Goal: Task Accomplishment & Management: Manage account settings

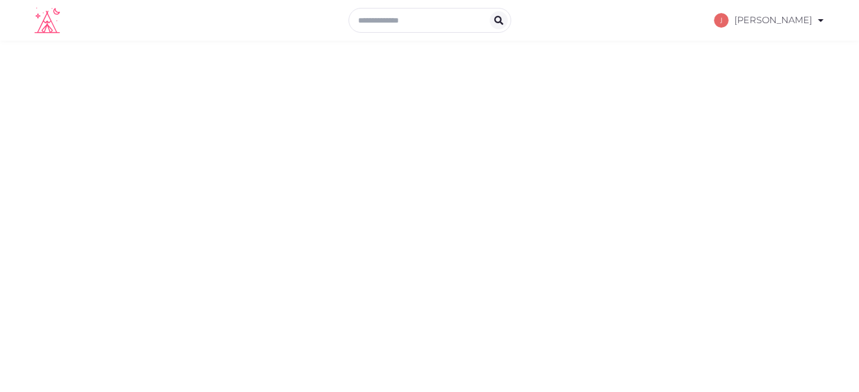
select select "*******"
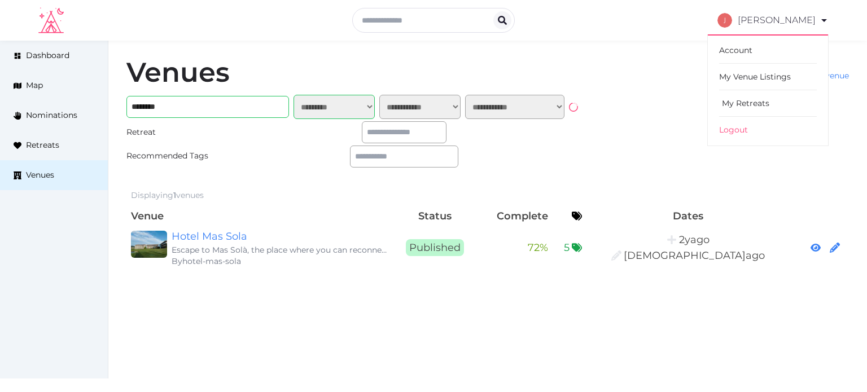
click at [746, 101] on link "My Retreats" at bounding box center [768, 103] width 98 height 27
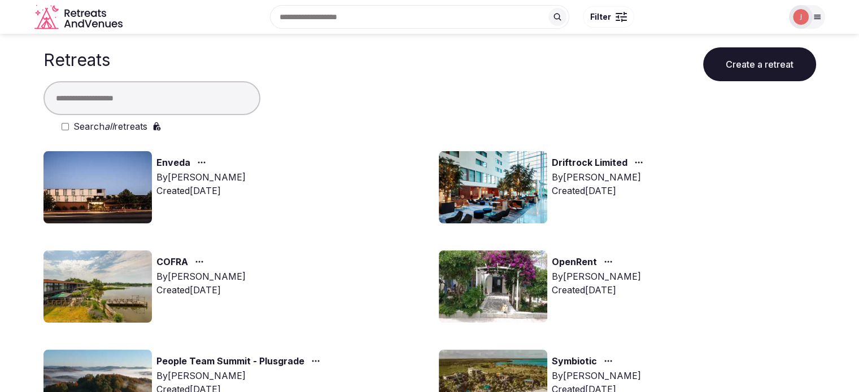
click at [176, 94] on input "text" at bounding box center [151, 98] width 217 height 34
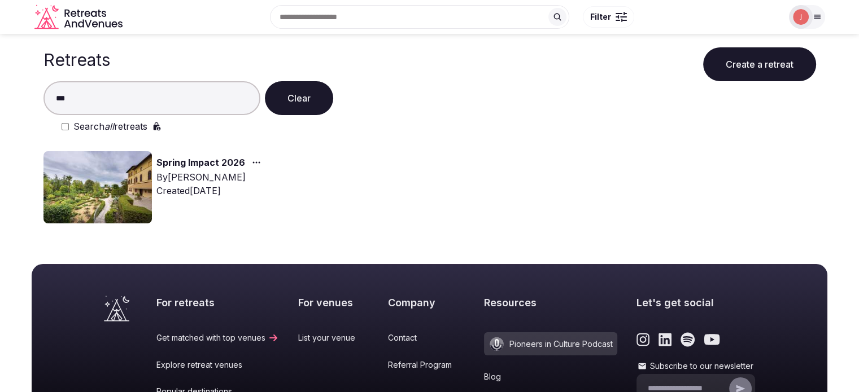
type input "***"
click at [133, 169] on img at bounding box center [97, 187] width 108 height 72
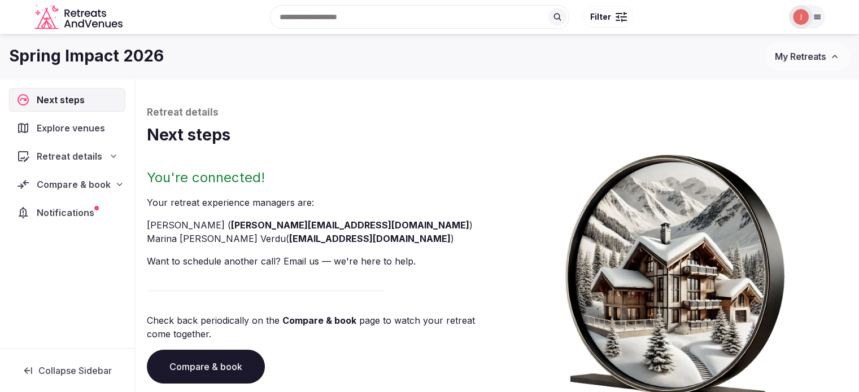
click at [61, 191] on div "Compare & book" at bounding box center [67, 185] width 116 height 24
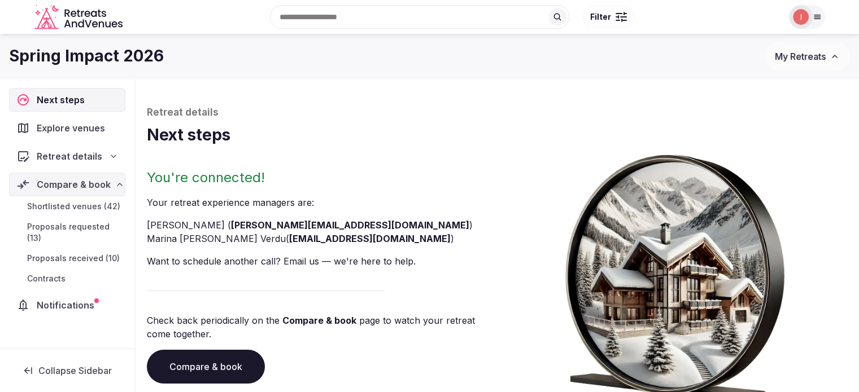
drag, startPoint x: 63, startPoint y: 208, endPoint x: 282, endPoint y: 35, distance: 279.0
click at [63, 208] on span "Shortlisted venues (42)" at bounding box center [73, 206] width 93 height 11
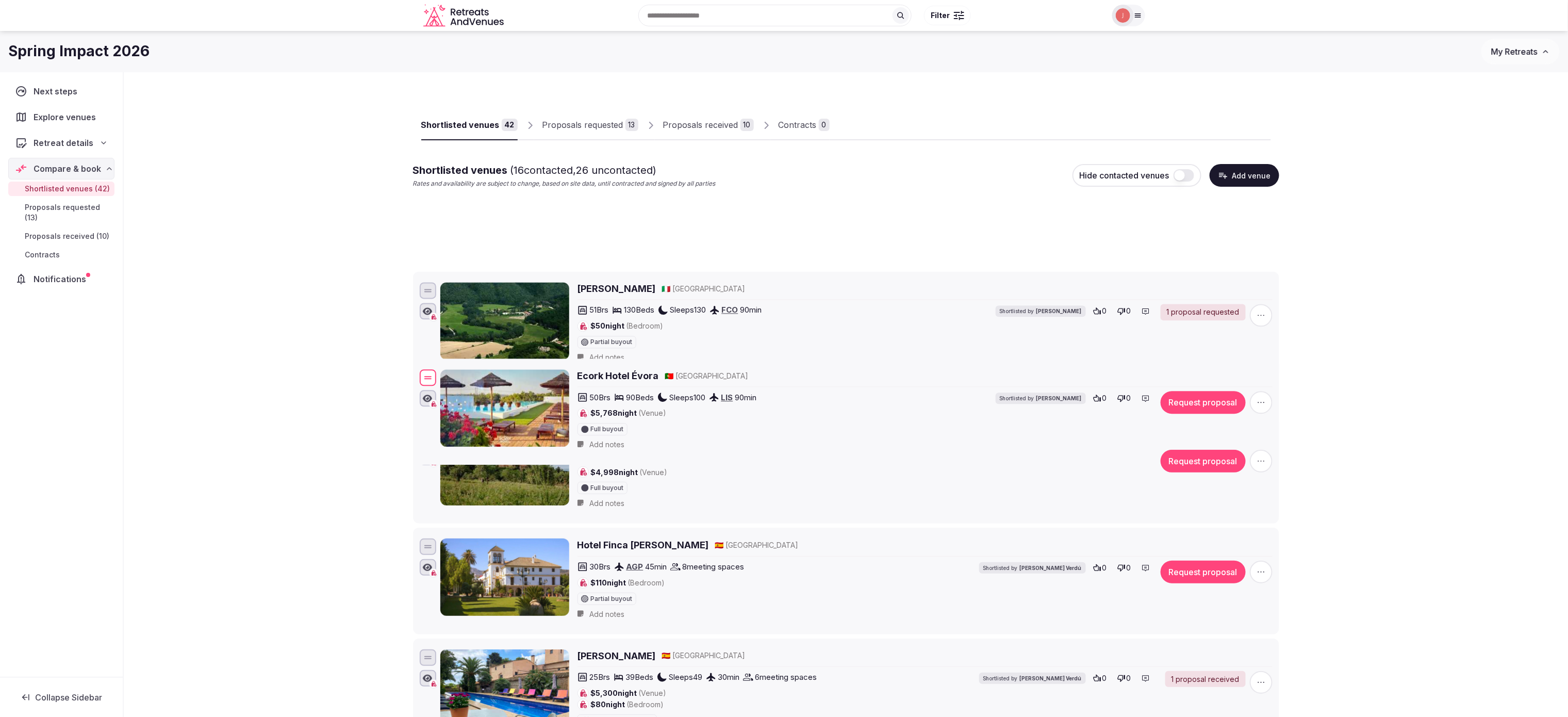
scroll to position [413, 0]
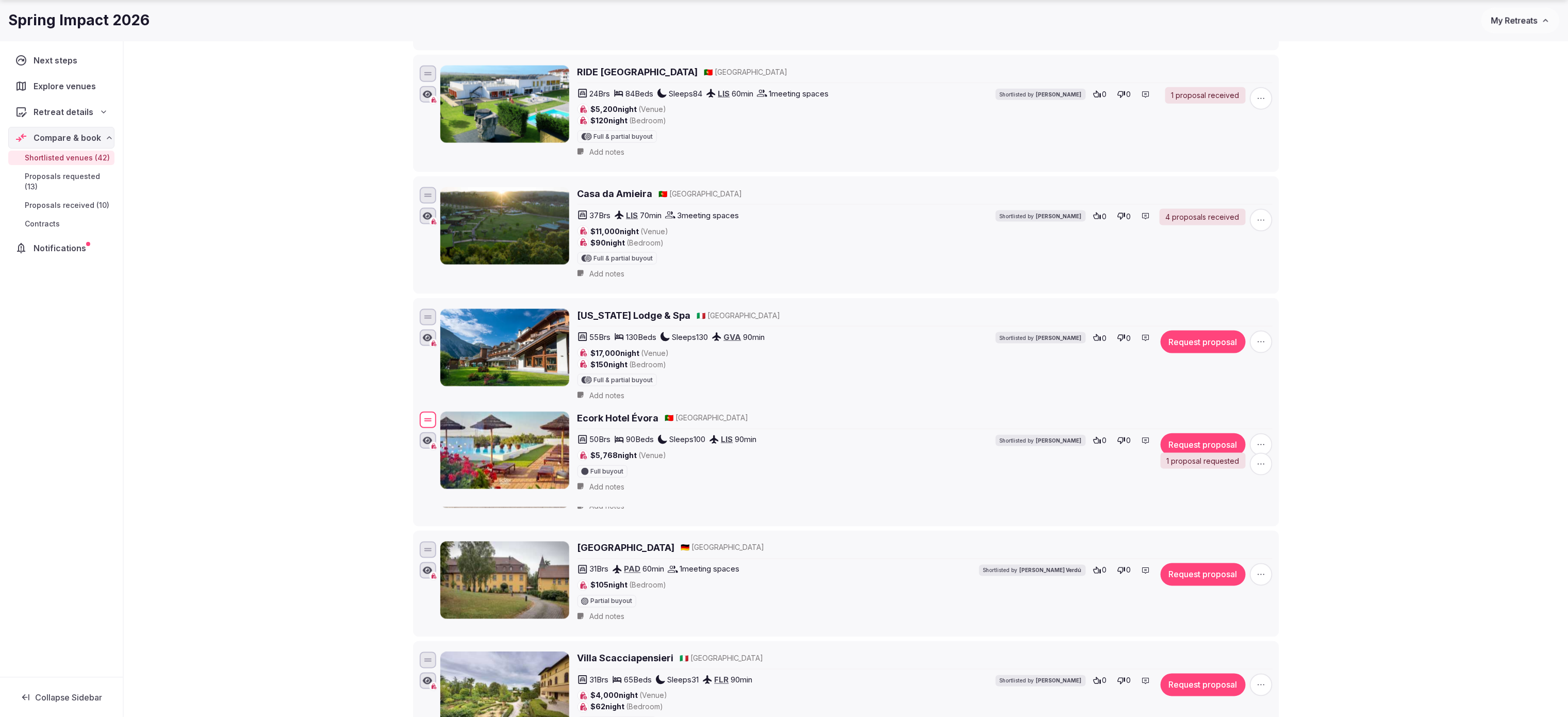
drag, startPoint x: 425, startPoint y: 366, endPoint x: 478, endPoint y: 426, distance: 80.1
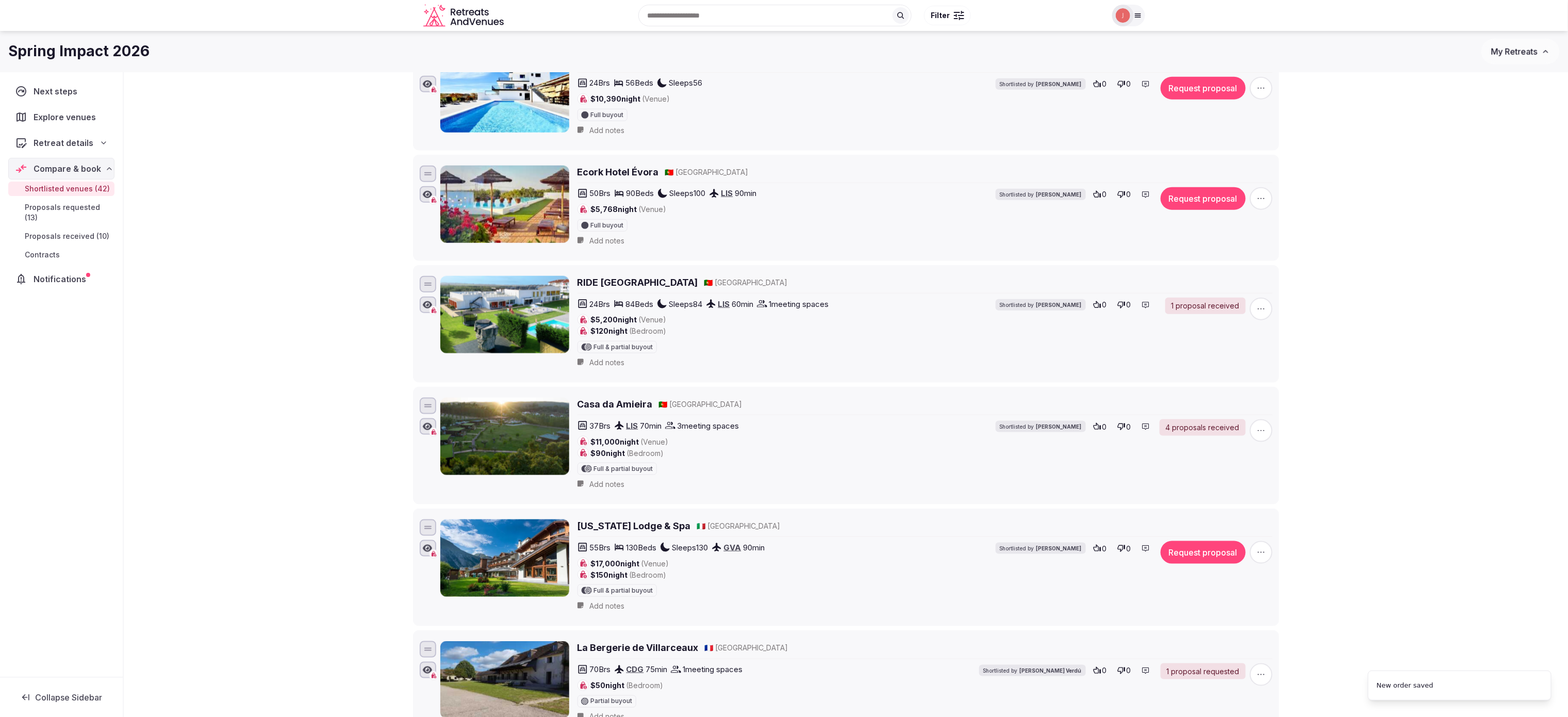
scroll to position [601, 0]
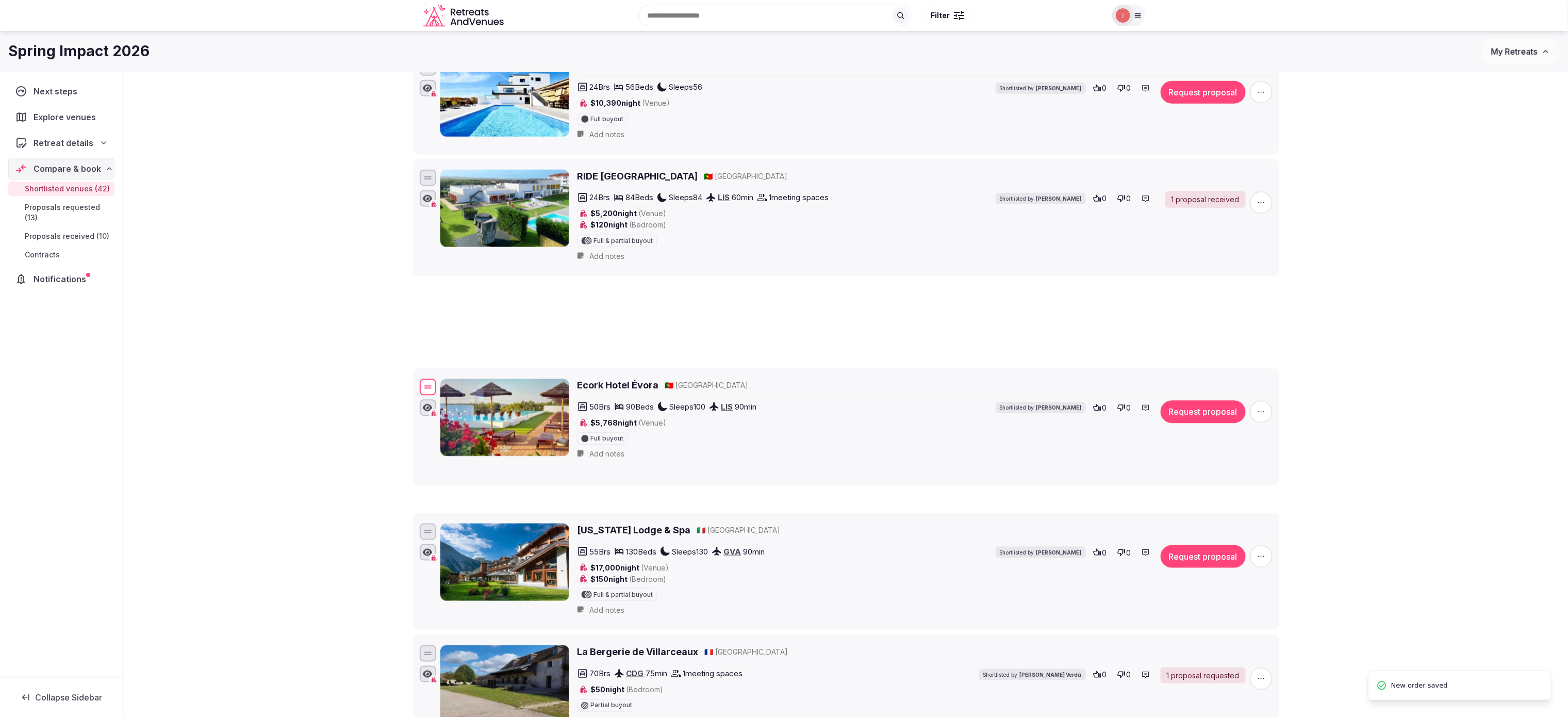
drag, startPoint x: 432, startPoint y: 189, endPoint x: 419, endPoint y: 401, distance: 212.4
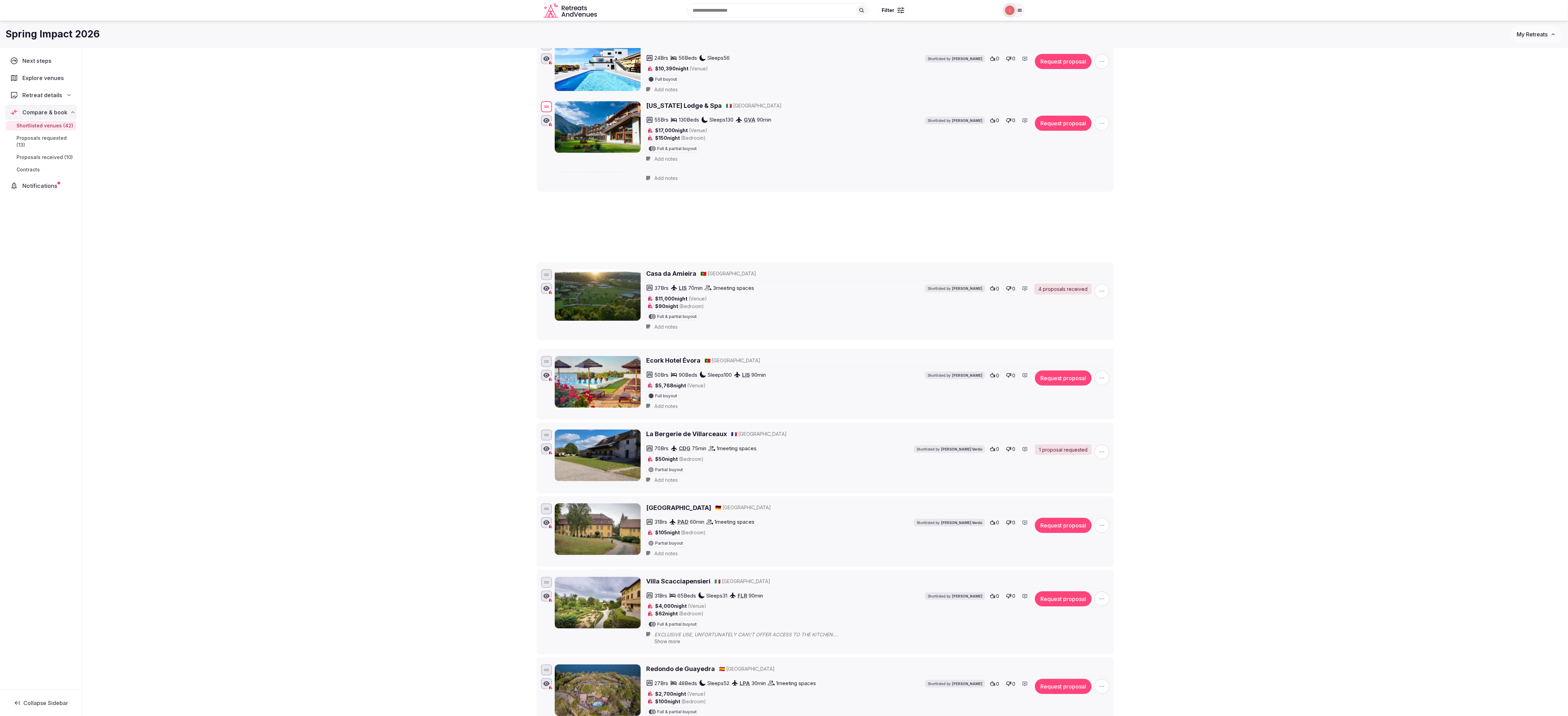
drag, startPoint x: 542, startPoint y: 377, endPoint x: 604, endPoint y: 121, distance: 263.4
click at [522, 121] on div "Montana Lodge & Spa 🇮🇹 Italy 55 Brs 130 Beds Sleeps 130 GVA 90 min $17,000 nigh…" at bounding box center [825, 133] width 571 height 67
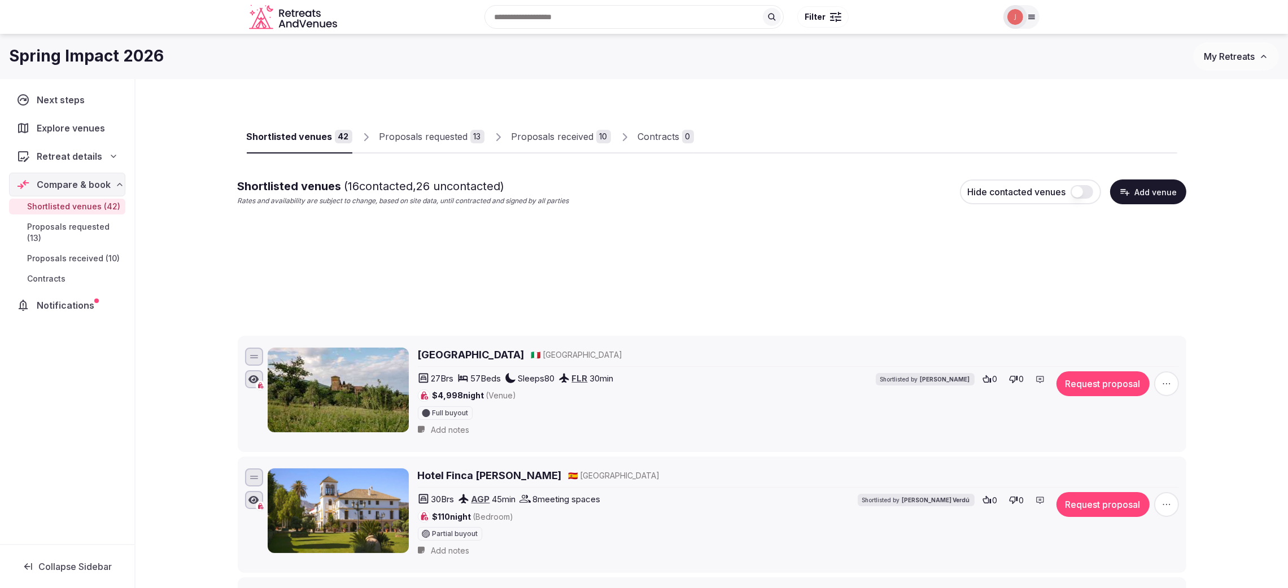
scroll to position [216, 0]
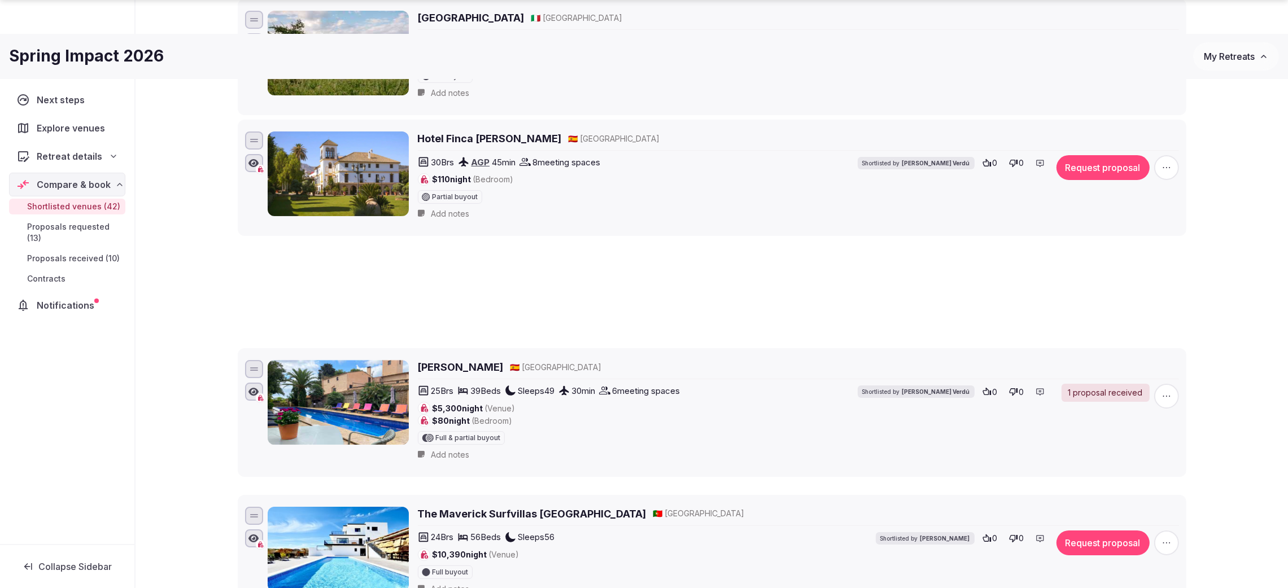
drag, startPoint x: 250, startPoint y: 235, endPoint x: 308, endPoint y: 334, distance: 114.7
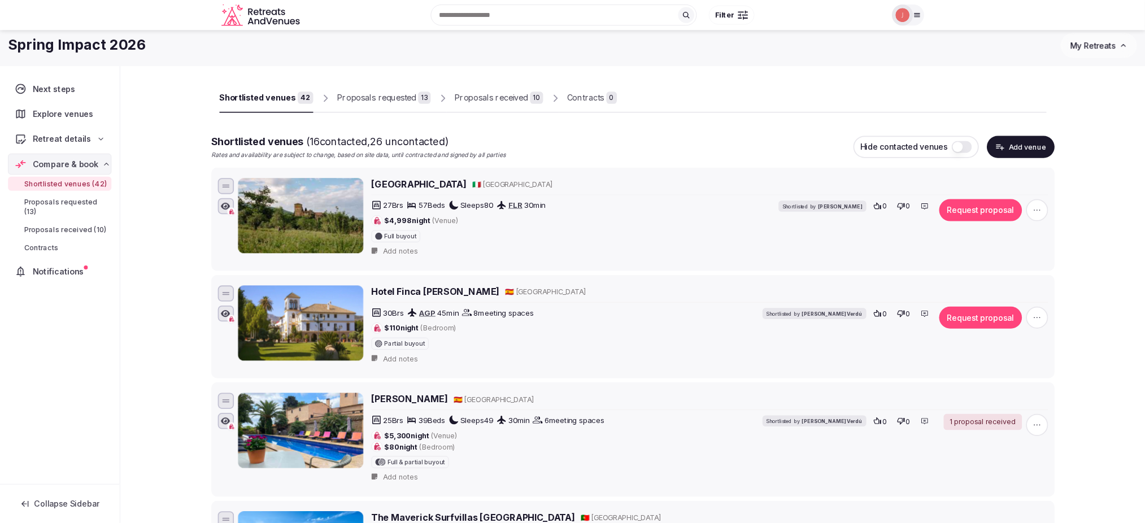
scroll to position [0, 0]
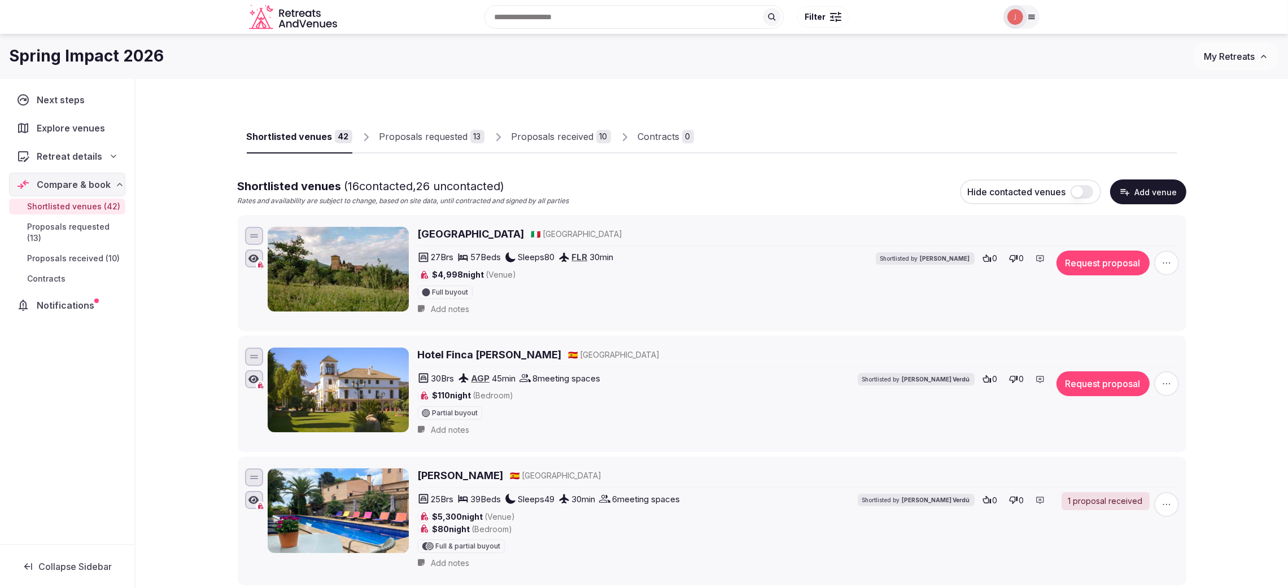
click at [394, 142] on div "Proposals requested" at bounding box center [423, 137] width 89 height 14
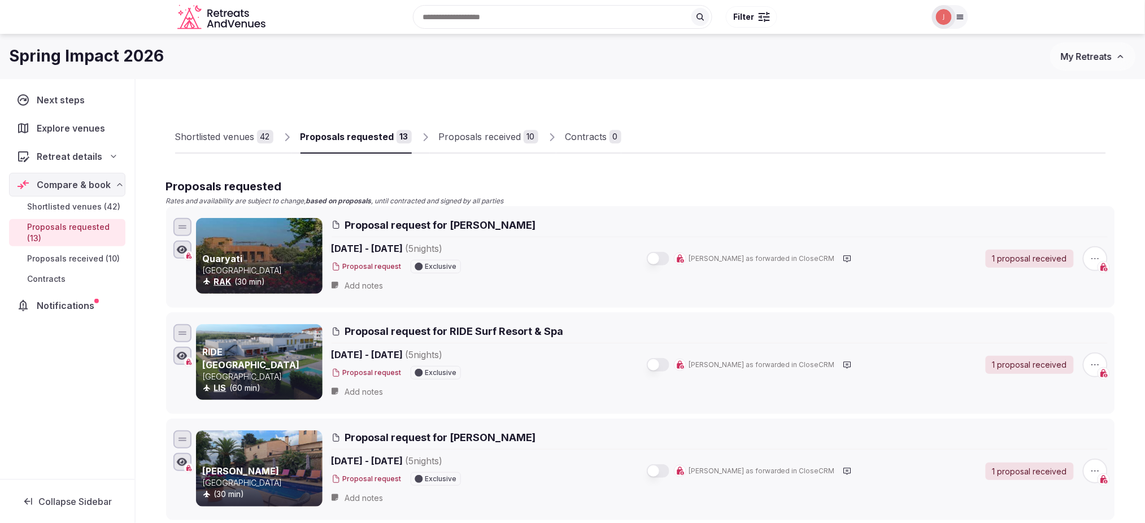
click at [473, 132] on div "Proposals received" at bounding box center [480, 137] width 82 height 14
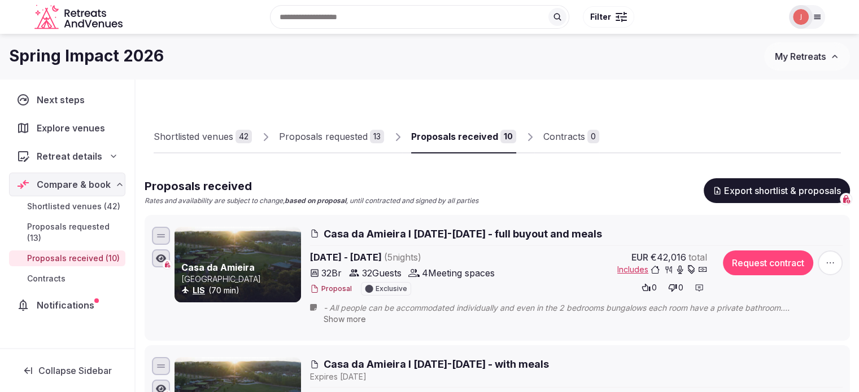
click at [167, 143] on div "Shortlisted venues" at bounding box center [194, 137] width 80 height 14
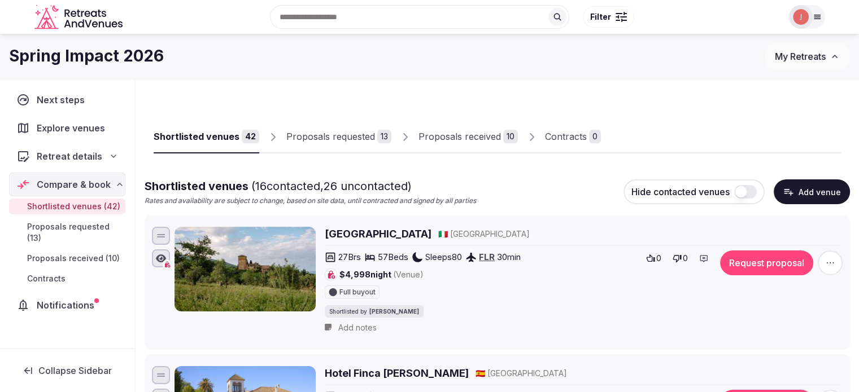
click at [749, 186] on button "button" at bounding box center [745, 192] width 23 height 14
click at [754, 193] on button "button" at bounding box center [745, 192] width 23 height 14
click at [490, 132] on div "Proposals received" at bounding box center [459, 137] width 82 height 14
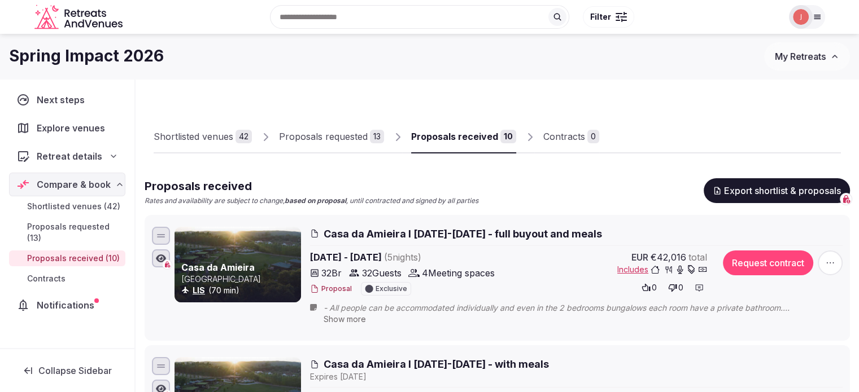
click at [215, 134] on div "Shortlisted venues" at bounding box center [194, 137] width 80 height 14
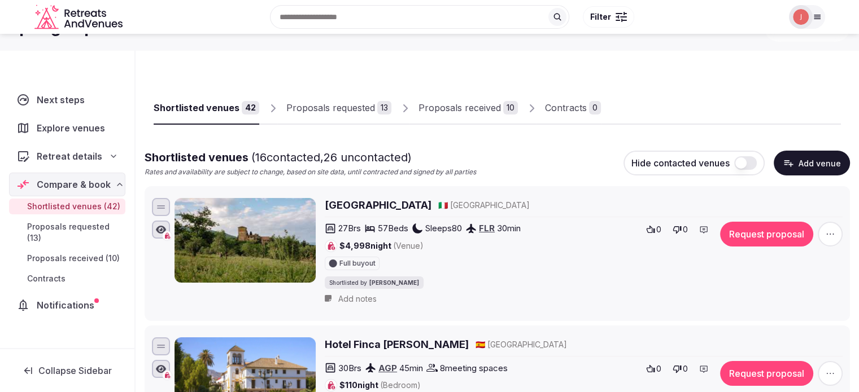
scroll to position [56, 0]
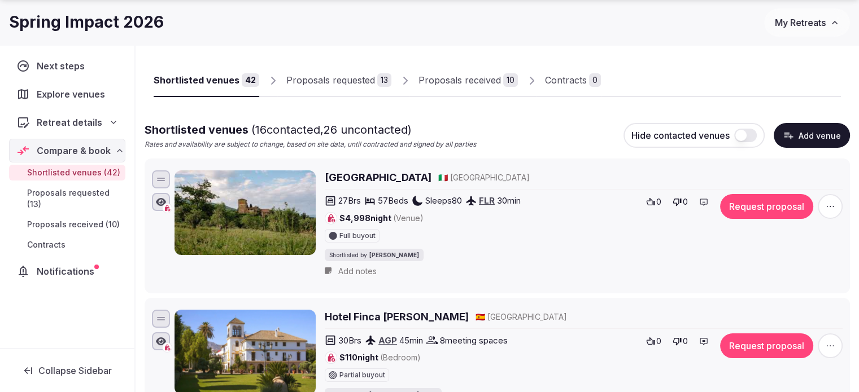
click at [464, 85] on div "Proposals received" at bounding box center [459, 80] width 82 height 14
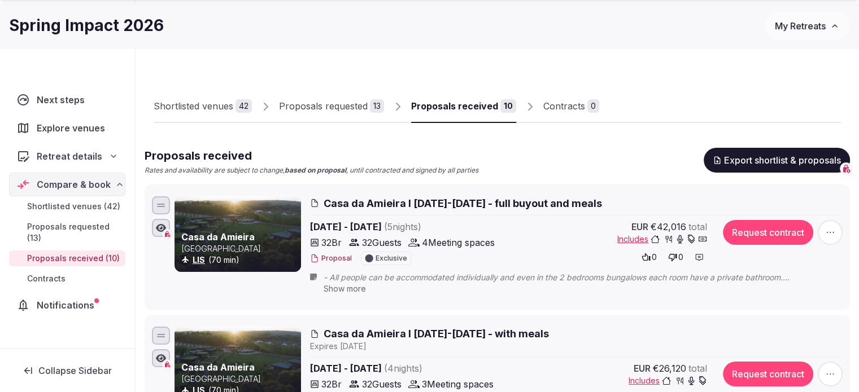
scroll to position [56, 0]
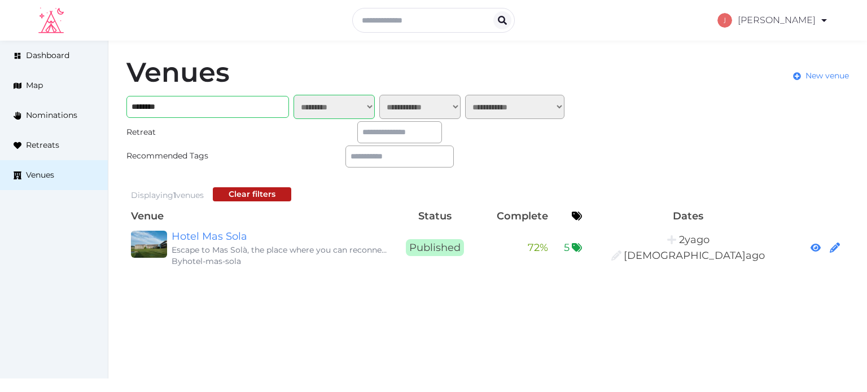
select select "*******"
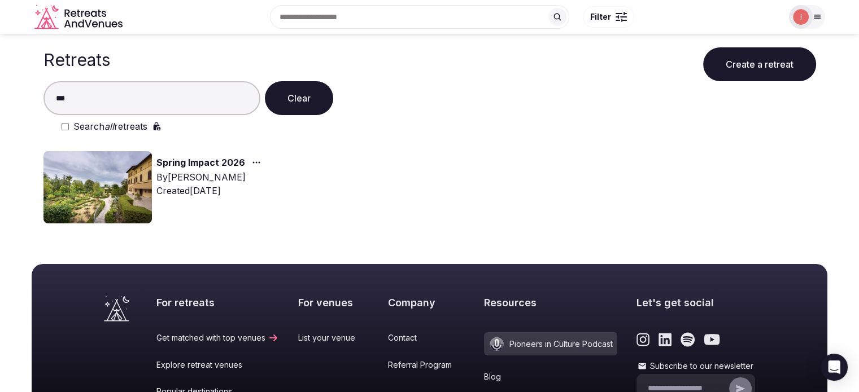
type input "***"
click at [169, 164] on link "Spring Impact 2026" at bounding box center [200, 163] width 89 height 15
click at [108, 176] on img at bounding box center [97, 187] width 108 height 72
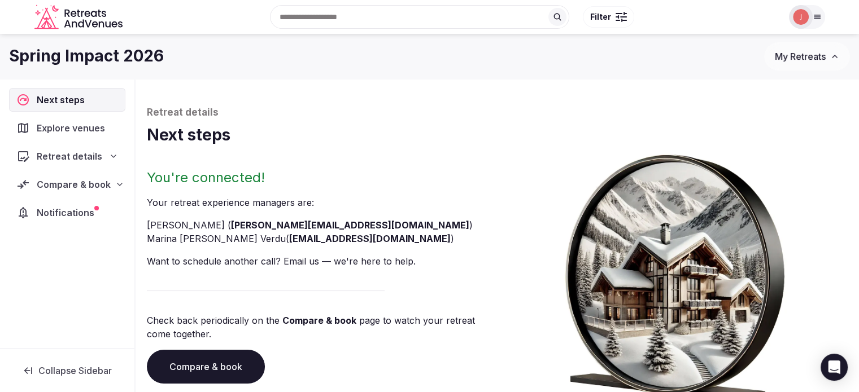
click at [93, 185] on span "Compare & book" at bounding box center [74, 185] width 74 height 14
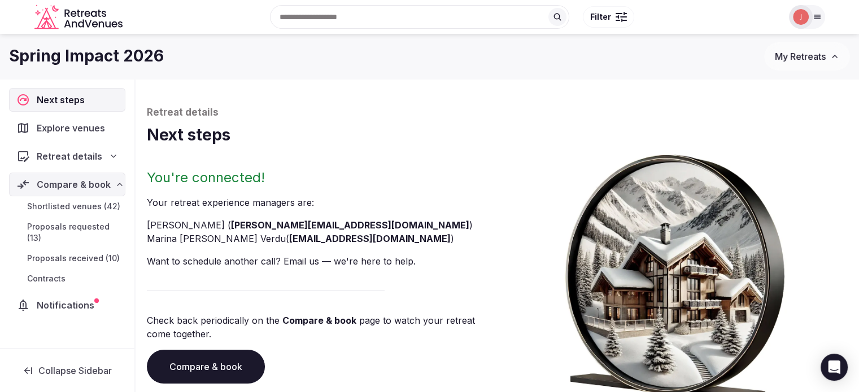
click at [80, 210] on span "Shortlisted venues (42)" at bounding box center [73, 206] width 93 height 11
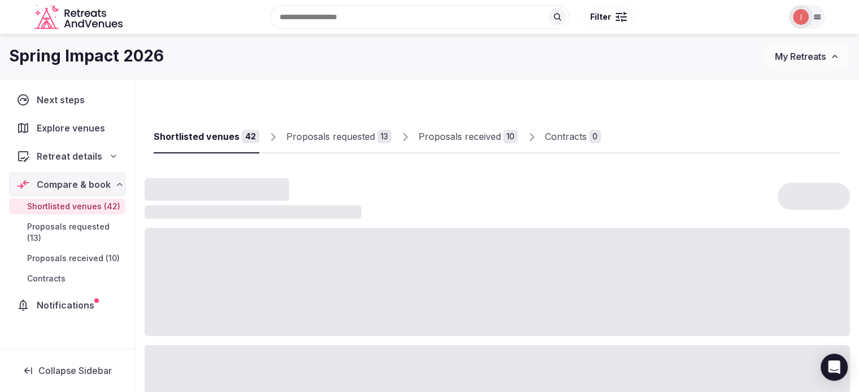
click at [447, 128] on link "Proposals received 10" at bounding box center [467, 137] width 99 height 33
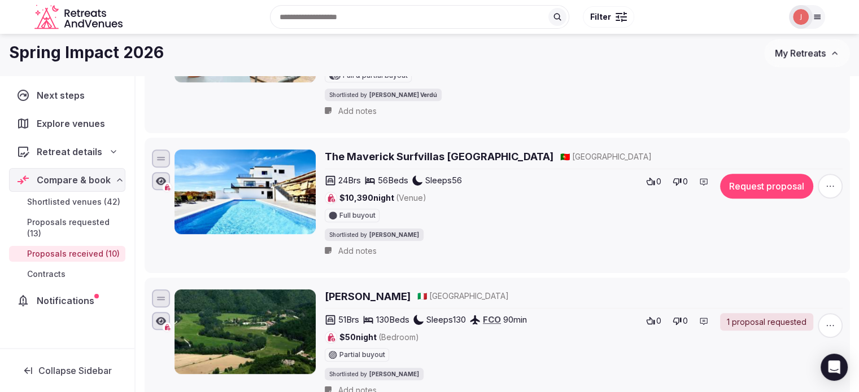
scroll to position [56, 0]
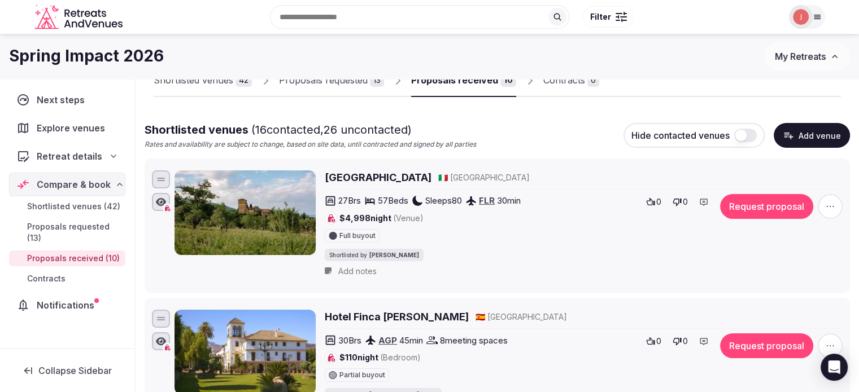
click at [357, 90] on link "Proposals requested 13" at bounding box center [331, 80] width 105 height 33
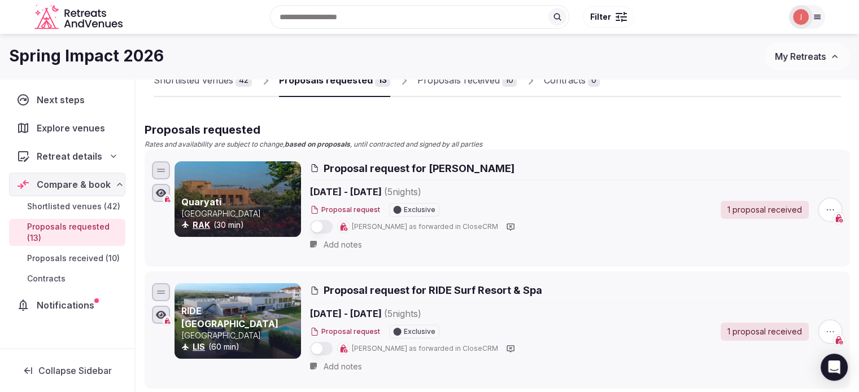
click at [462, 92] on link "Proposals received 10" at bounding box center [466, 80] width 99 height 33
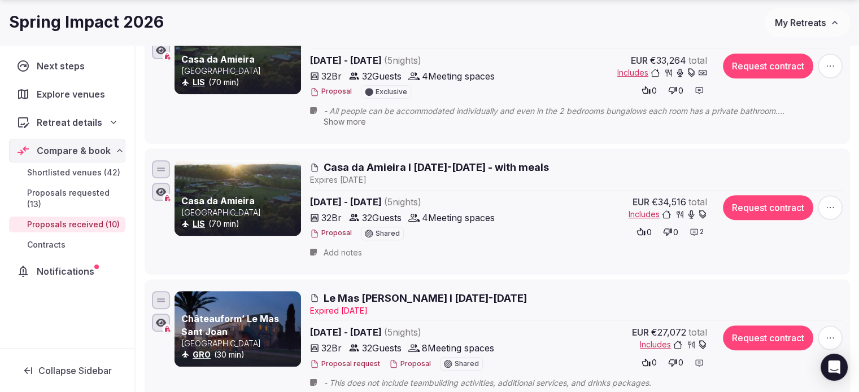
scroll to position [508, 0]
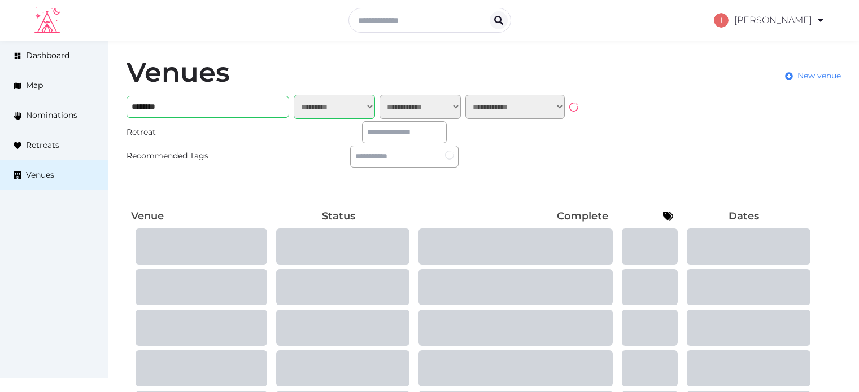
select select "*******"
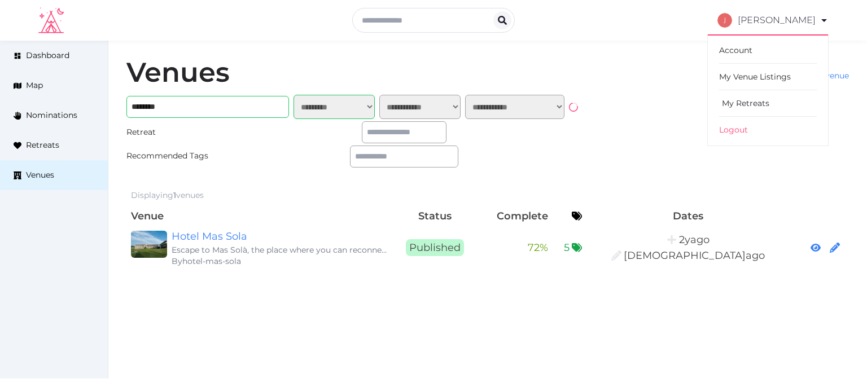
click at [734, 110] on link "My Retreats" at bounding box center [768, 103] width 98 height 27
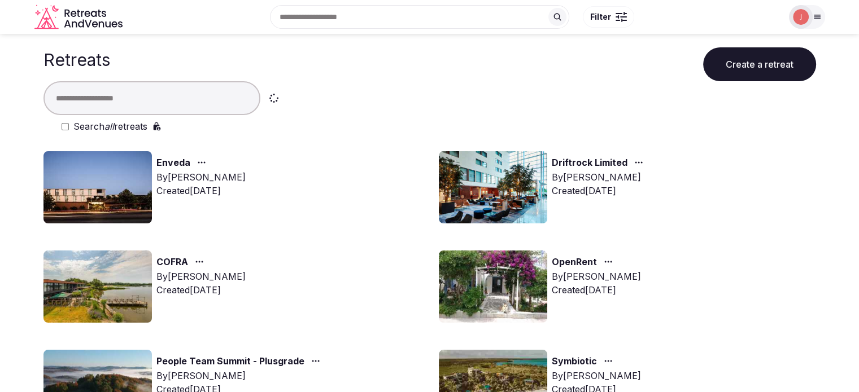
click at [145, 91] on input "text" at bounding box center [151, 98] width 217 height 34
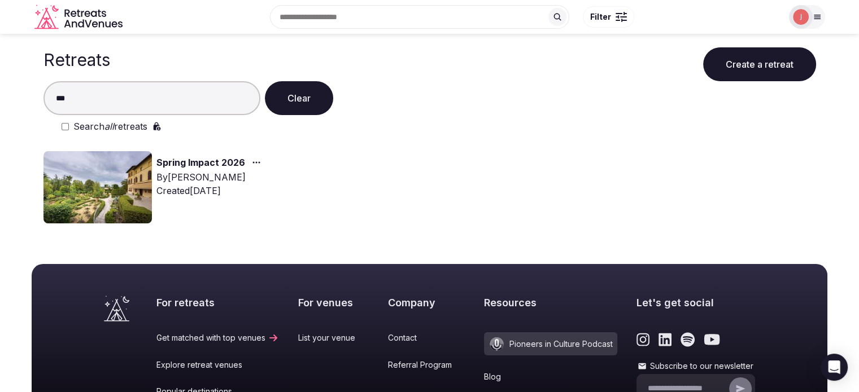
type input "***"
click at [107, 160] on img at bounding box center [97, 187] width 108 height 72
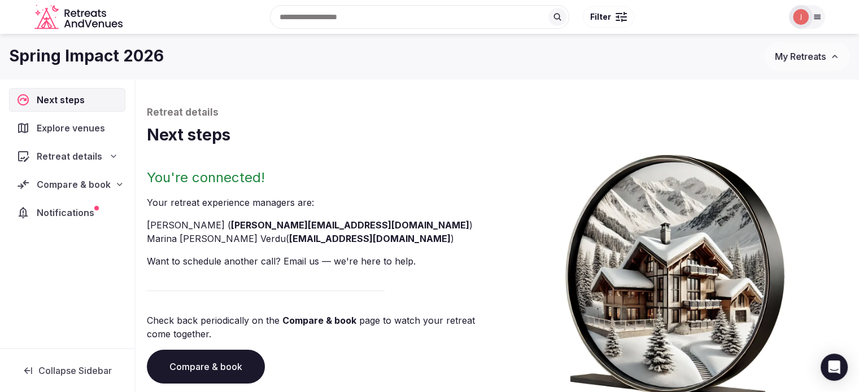
click at [84, 183] on span "Compare & book" at bounding box center [74, 185] width 74 height 14
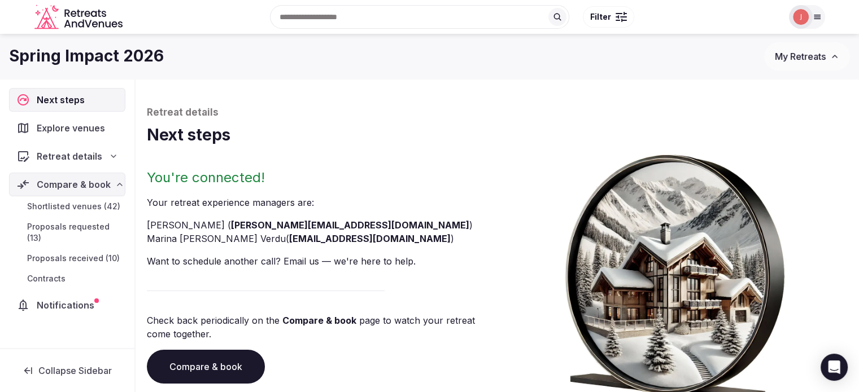
click at [69, 253] on span "Proposals received (10)" at bounding box center [73, 258] width 93 height 11
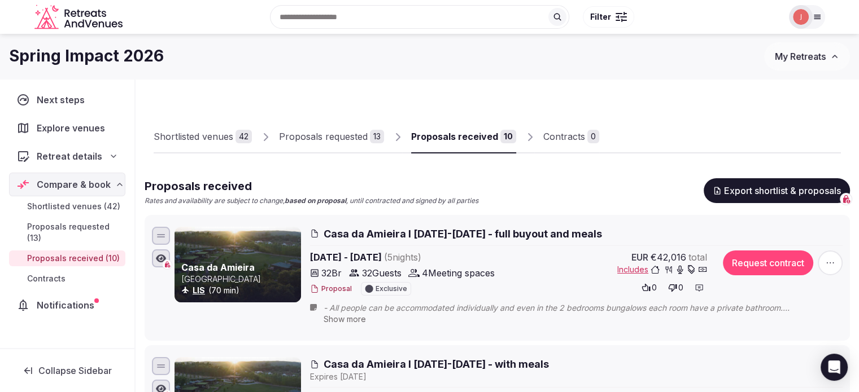
click at [719, 124] on div "Shortlisted venues 42 Proposals requested 13 Proposals received 10 Contracts 0" at bounding box center [497, 128] width 687 height 52
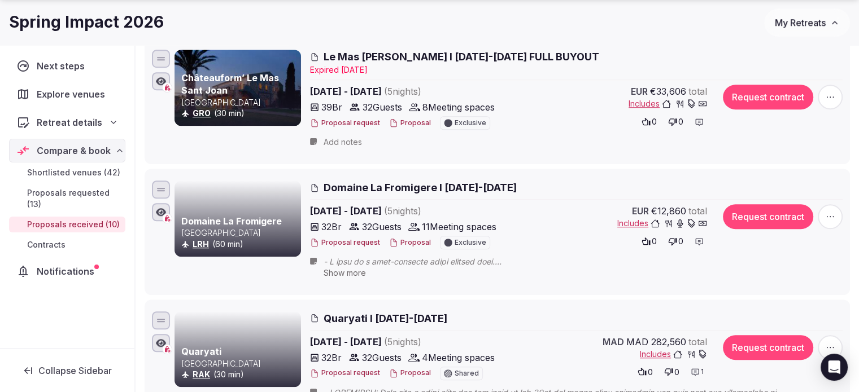
scroll to position [903, 0]
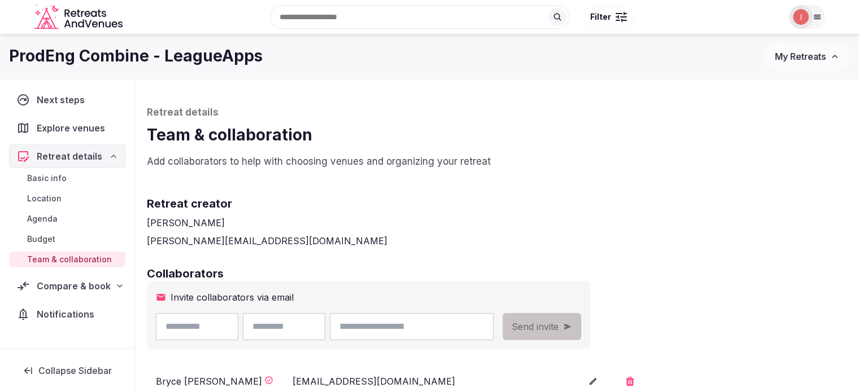
click at [55, 275] on div "Compare & book" at bounding box center [67, 286] width 116 height 24
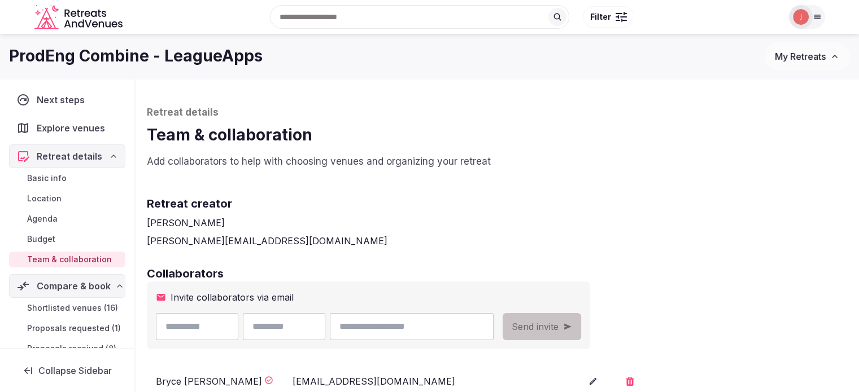
click at [66, 303] on span "Shortlisted venues (16)" at bounding box center [72, 308] width 91 height 11
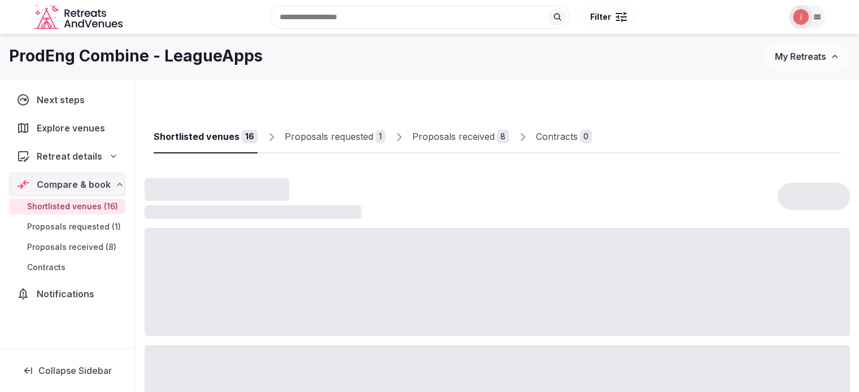
click at [74, 244] on span "Proposals received (8)" at bounding box center [71, 247] width 89 height 11
